Goal: Information Seeking & Learning: Learn about a topic

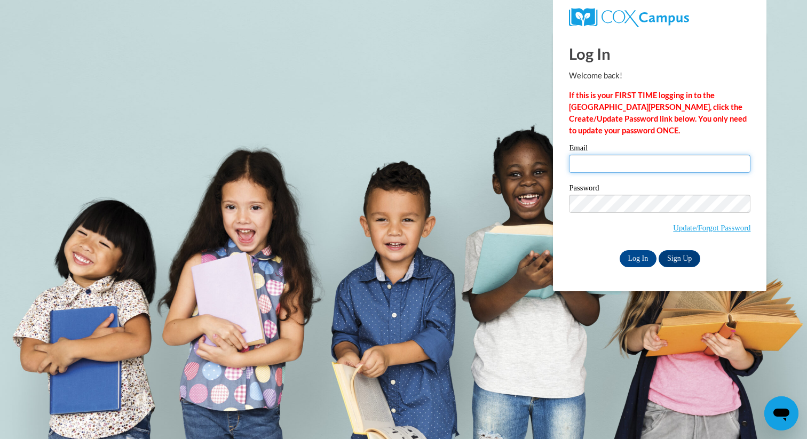
click at [600, 164] on input "Email" at bounding box center [660, 164] width 182 height 18
type input "cheryl.chock@k12.hi.us"
click at [640, 257] on input "Log In" at bounding box center [638, 258] width 37 height 17
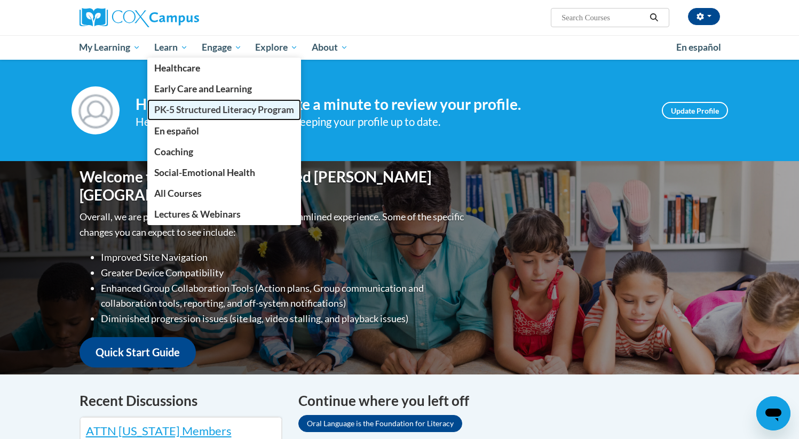
click at [246, 109] on span "PK-5 Structured Literacy Program" at bounding box center [224, 109] width 140 height 11
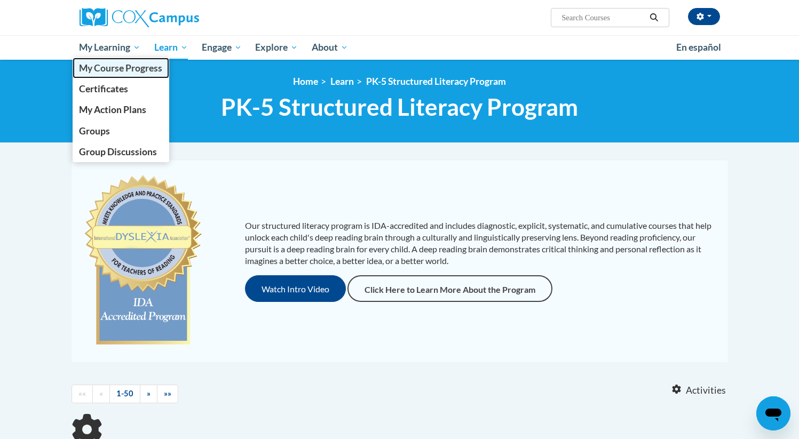
click at [104, 64] on span "My Course Progress" at bounding box center [120, 67] width 83 height 11
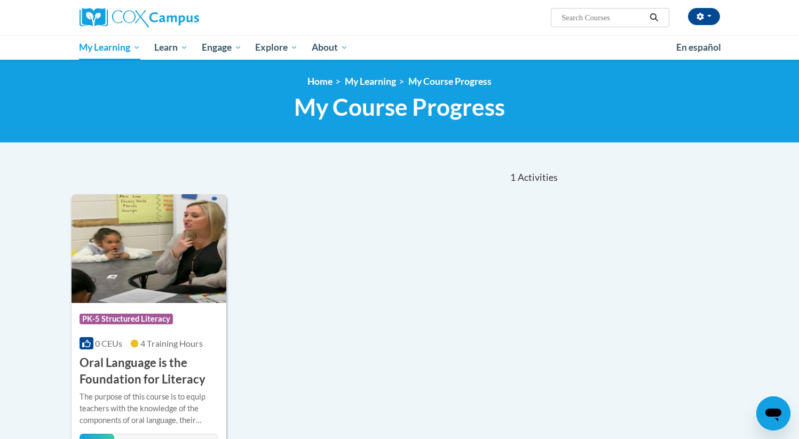
click at [113, 342] on span "0 CEUs" at bounding box center [108, 343] width 27 height 10
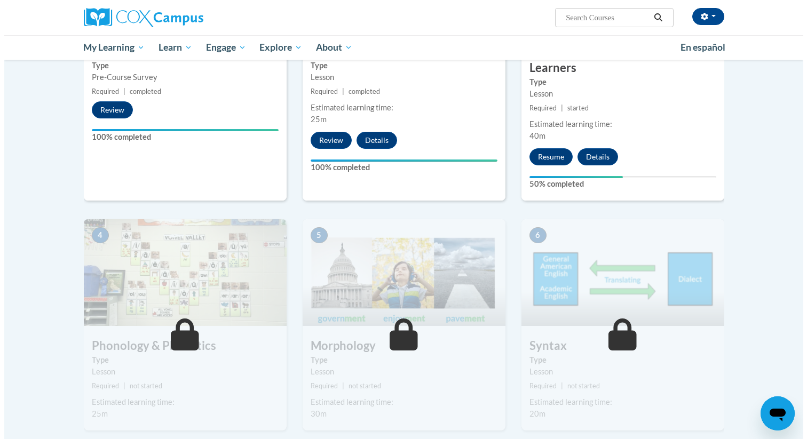
scroll to position [373, 0]
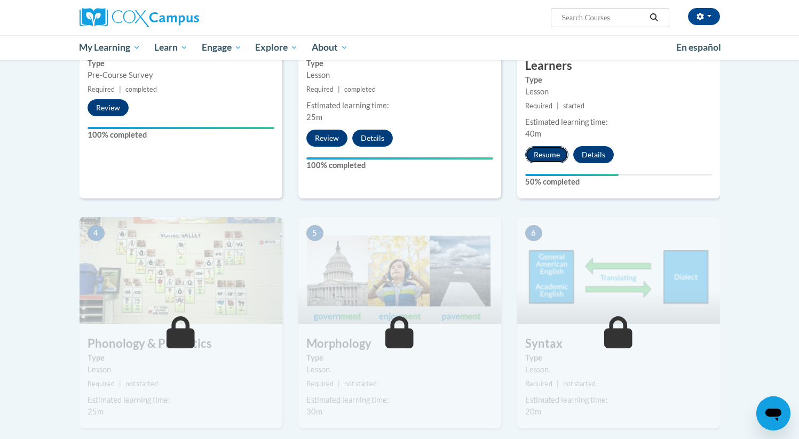
click at [538, 159] on button "Resume" at bounding box center [546, 154] width 43 height 17
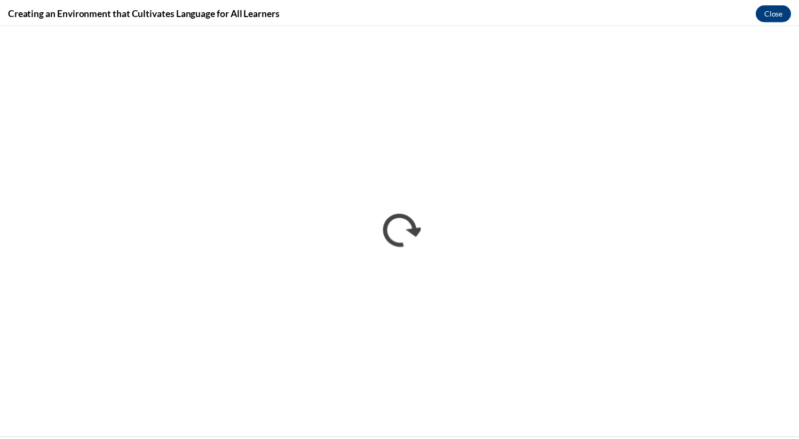
scroll to position [0, 0]
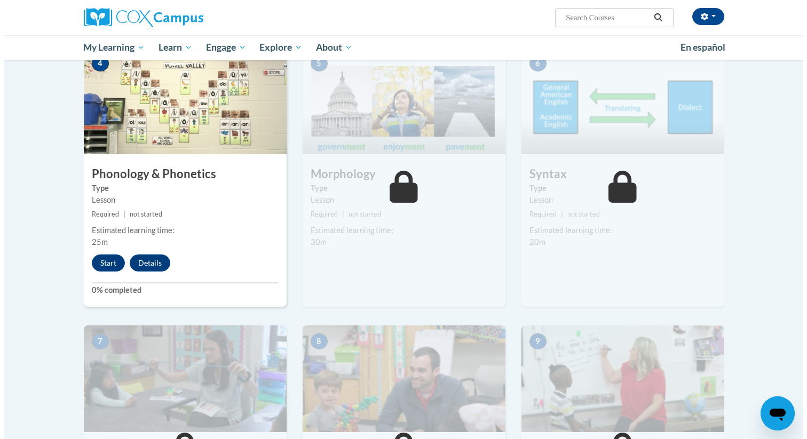
scroll to position [507, 0]
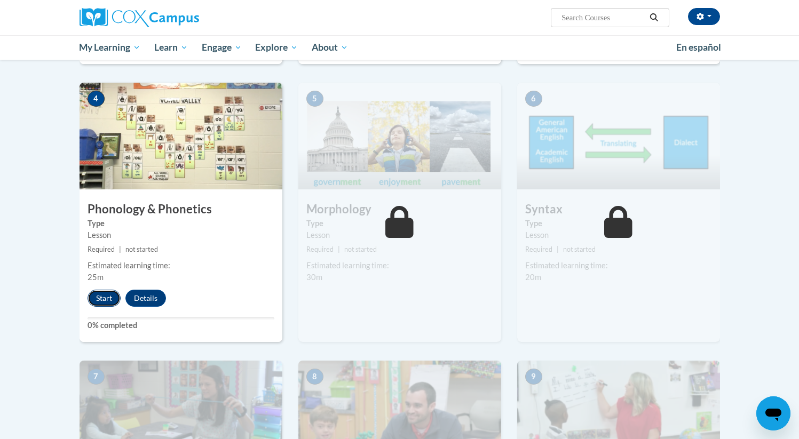
click at [99, 297] on button "Start" at bounding box center [104, 298] width 33 height 17
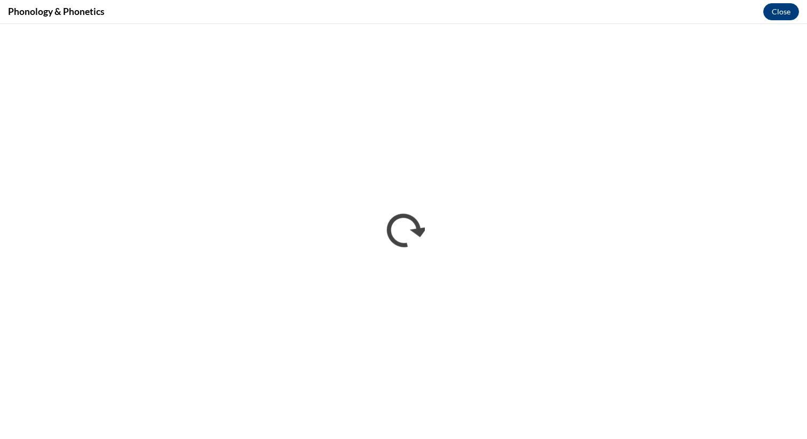
scroll to position [0, 0]
